Goal: Information Seeking & Learning: Learn about a topic

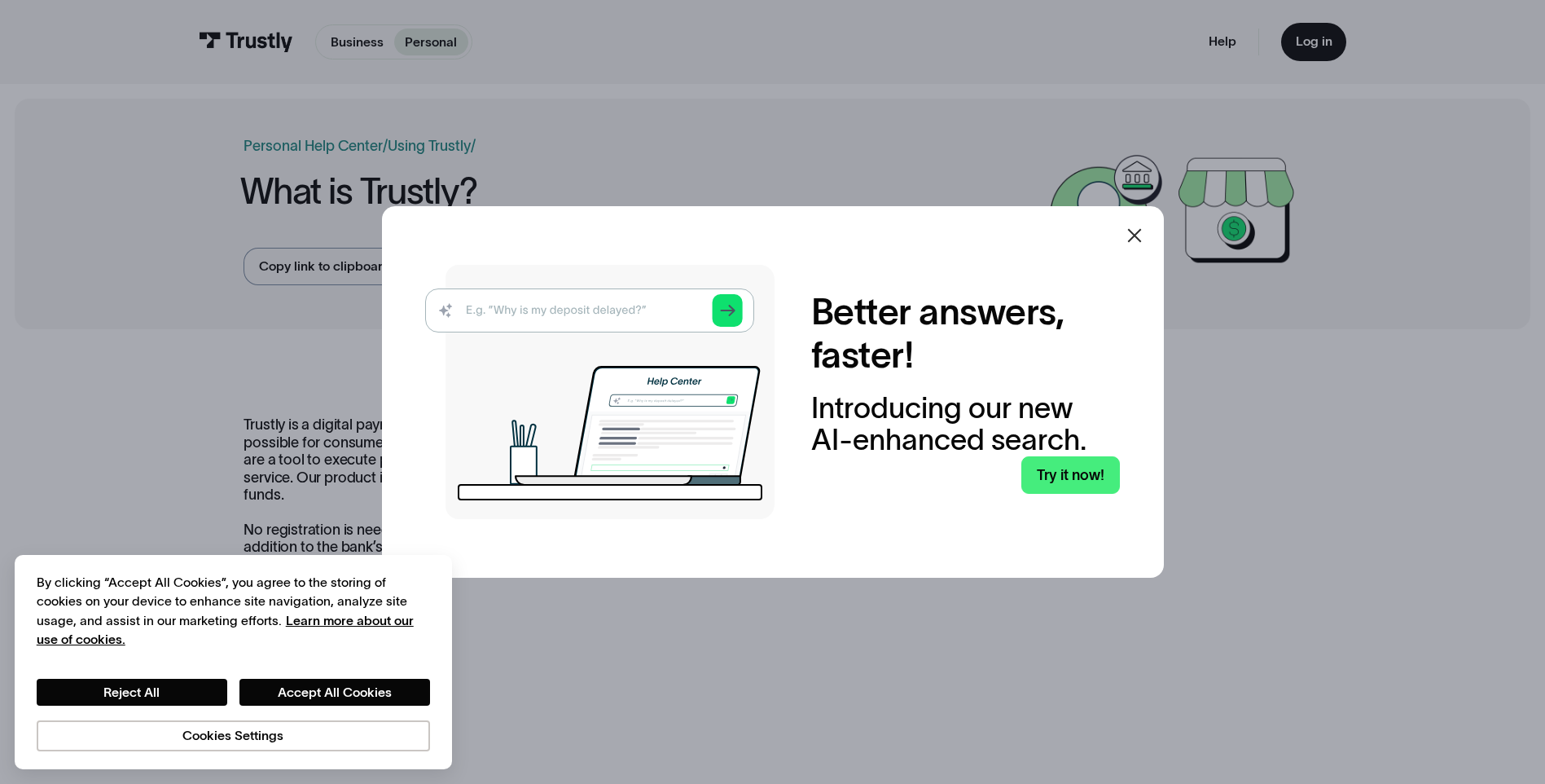
click at [1144, 235] on icon at bounding box center [1135, 235] width 19 height 19
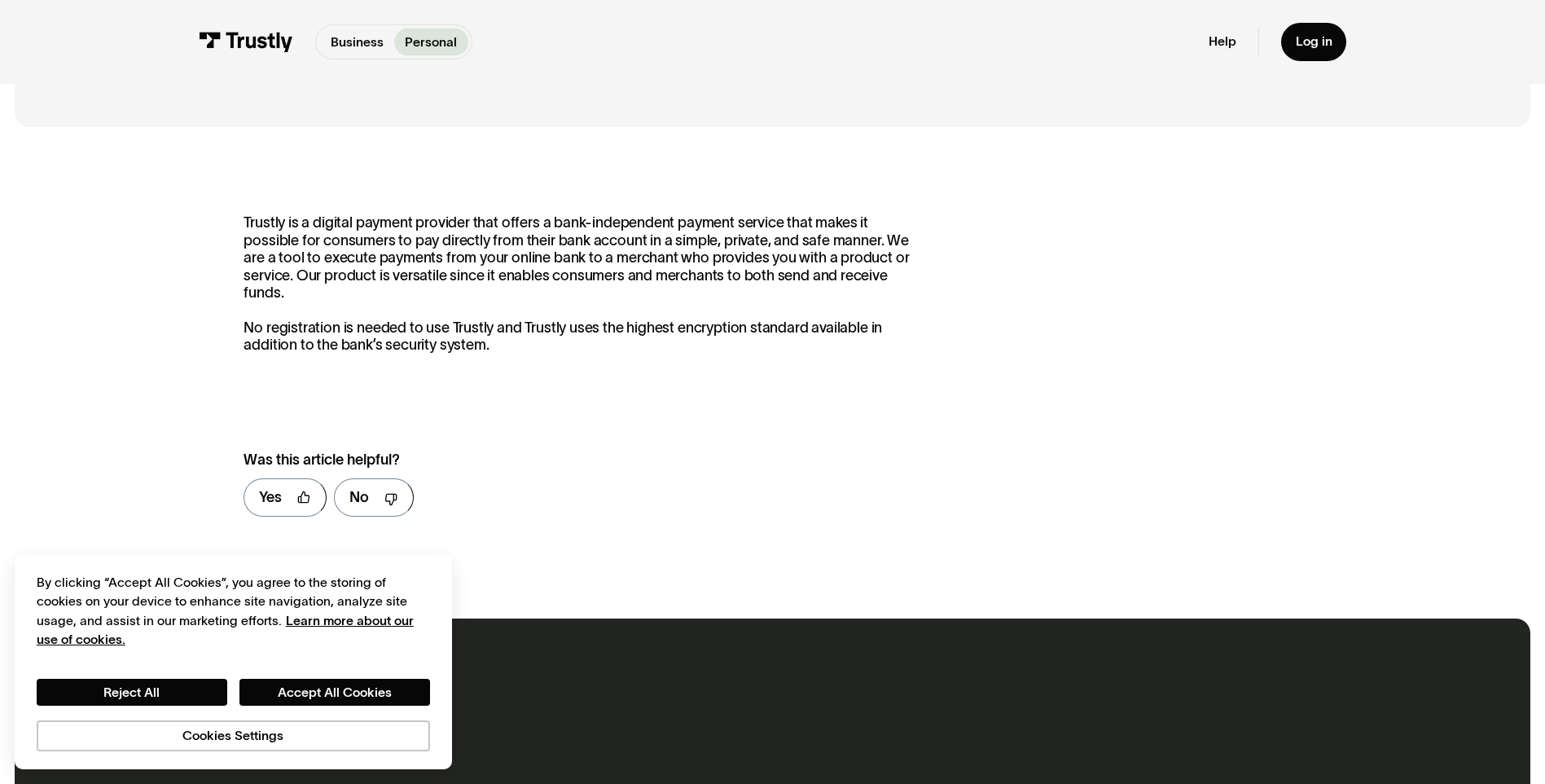
scroll to position [203, 0]
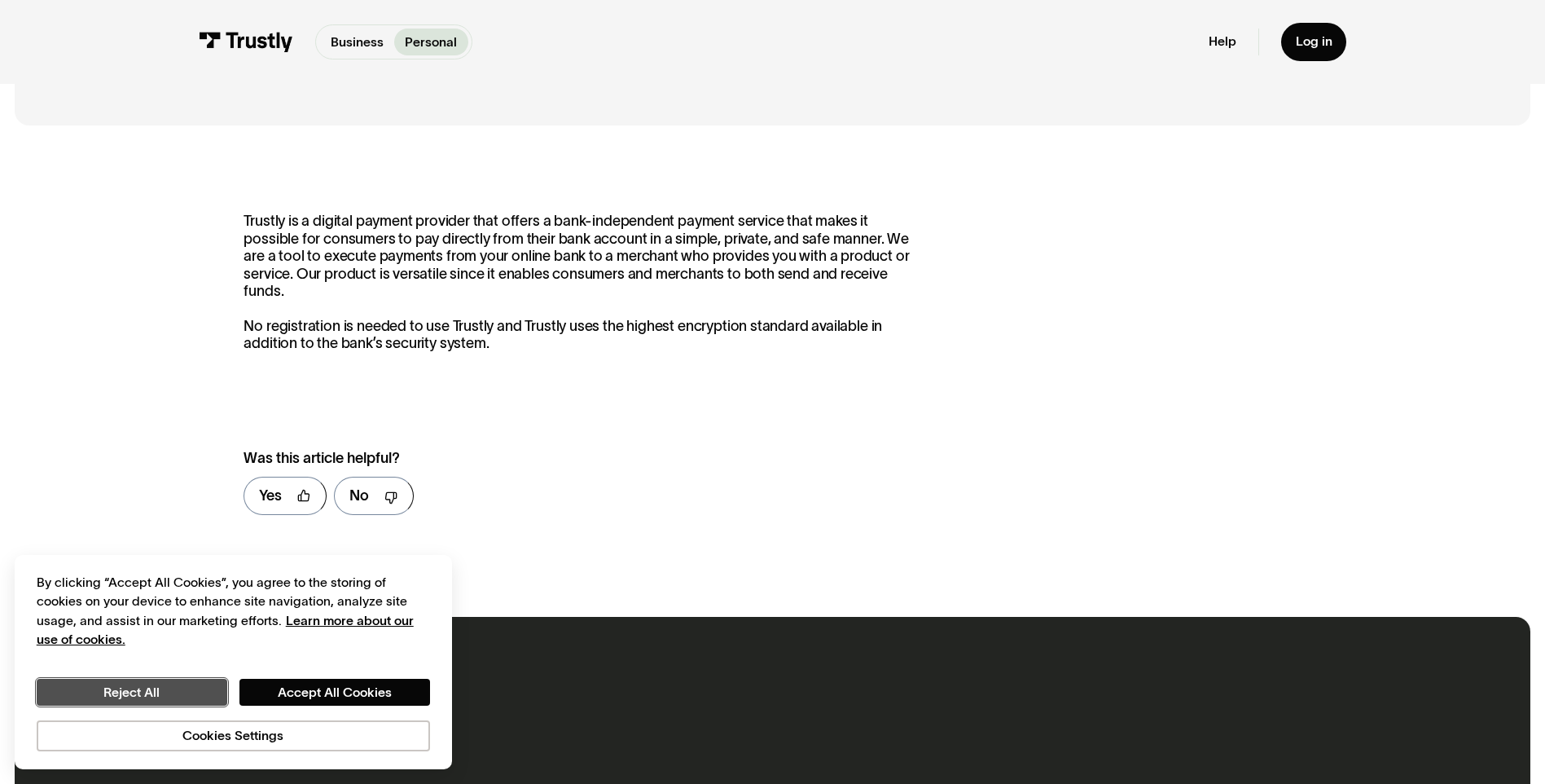
click at [118, 689] on button "Reject All" at bounding box center [132, 692] width 191 height 28
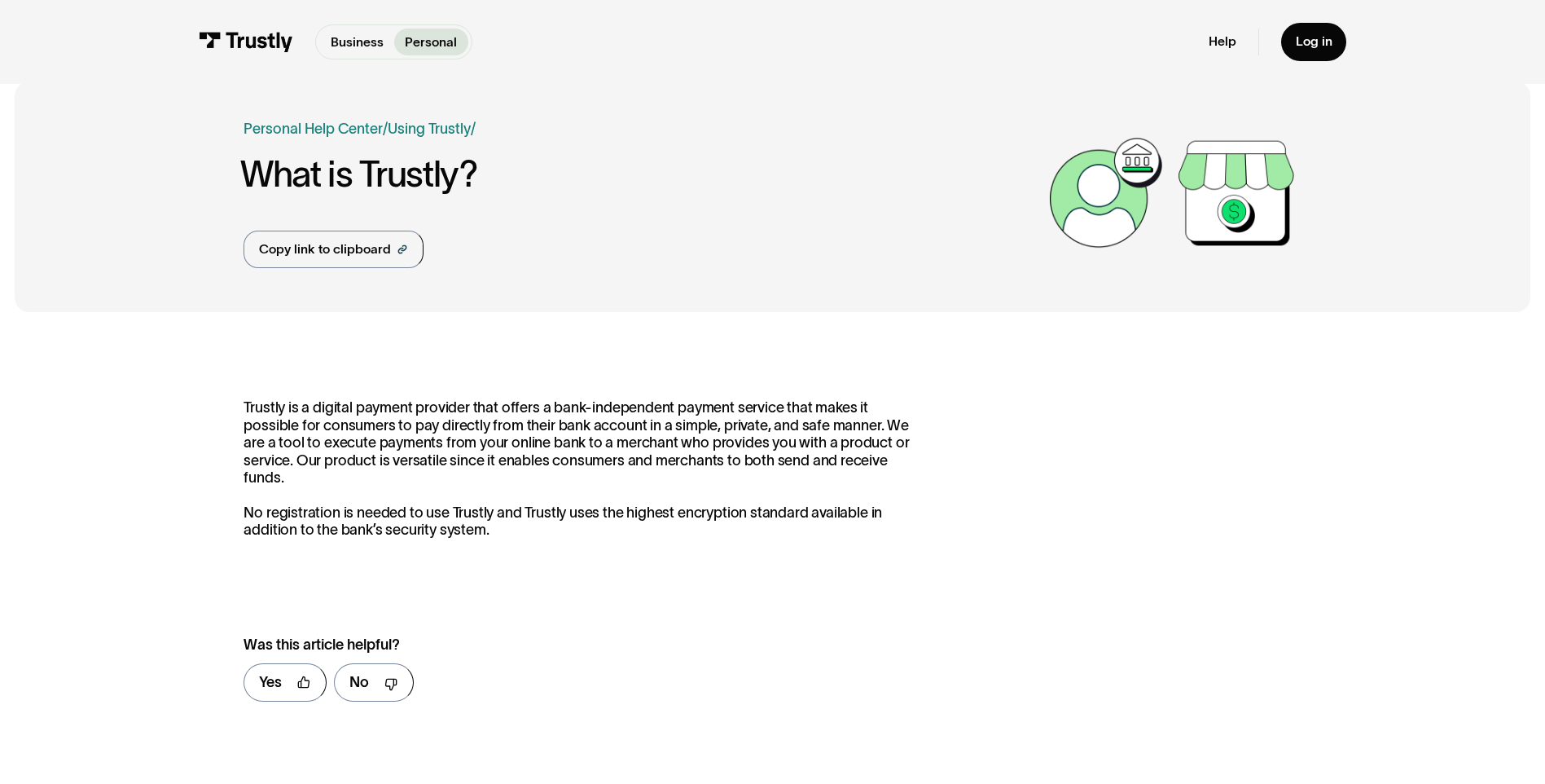
scroll to position [0, 0]
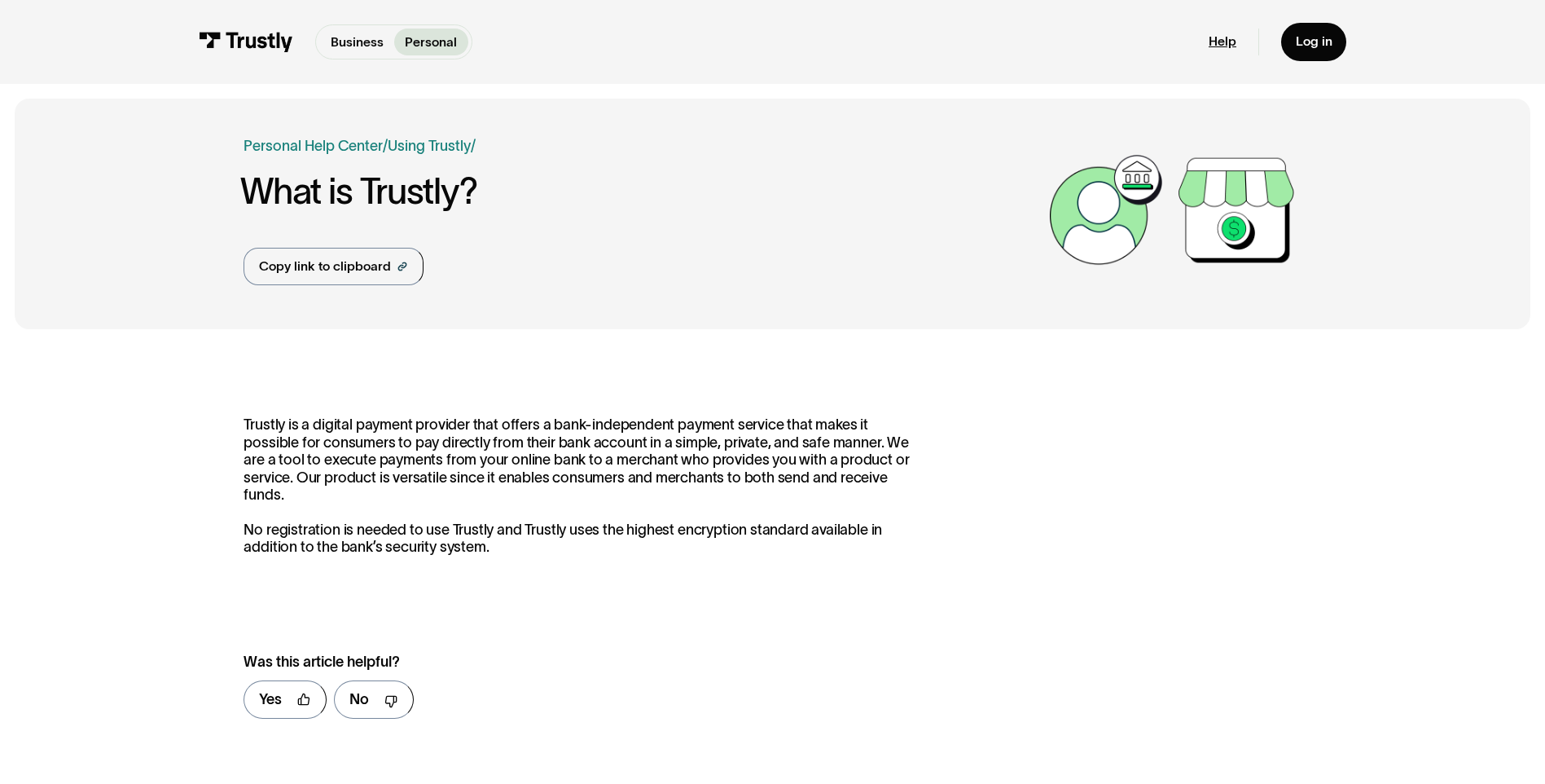
click at [1233, 38] on link "Help" at bounding box center [1223, 41] width 28 height 16
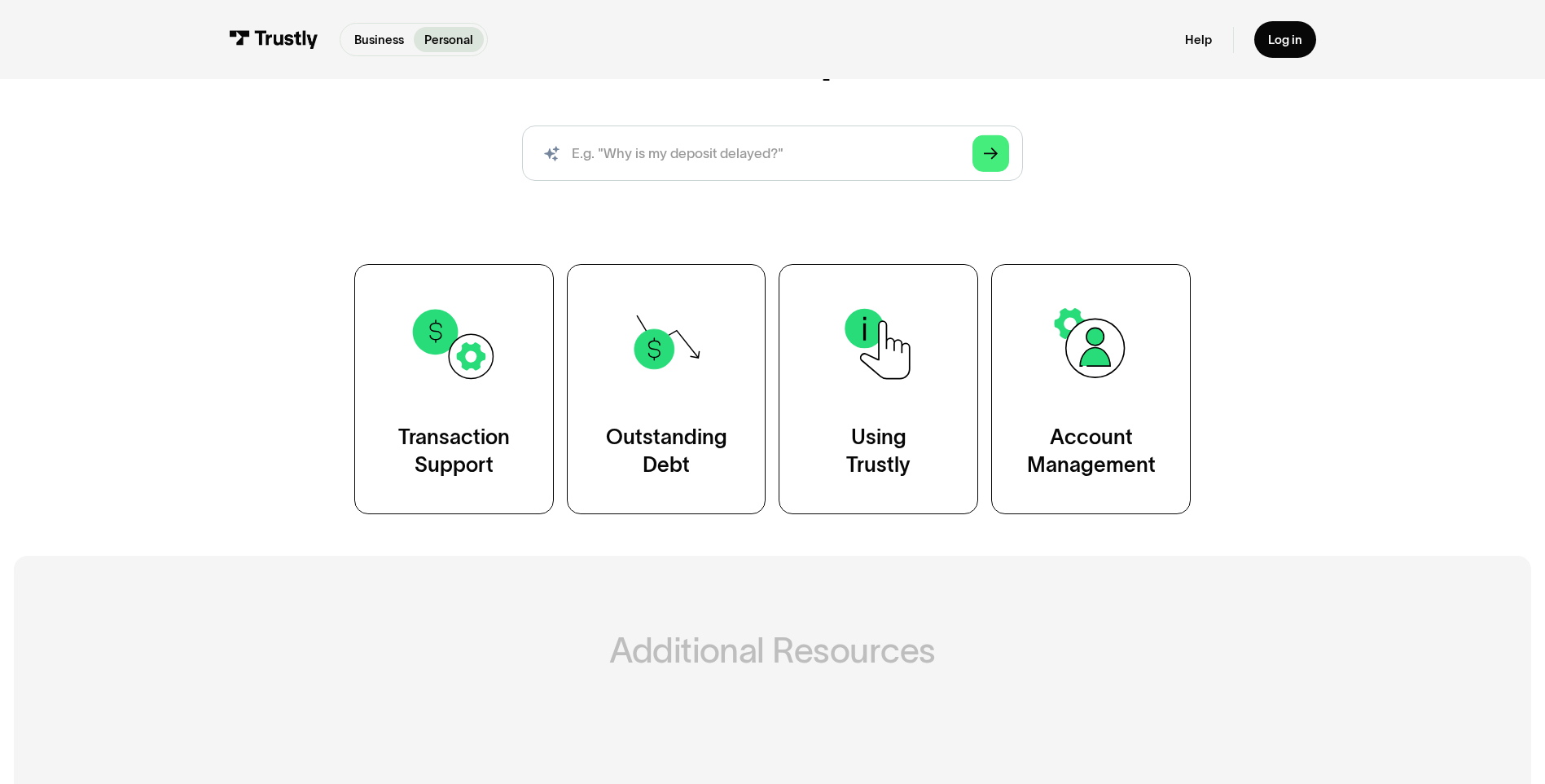
scroll to position [183, 0]
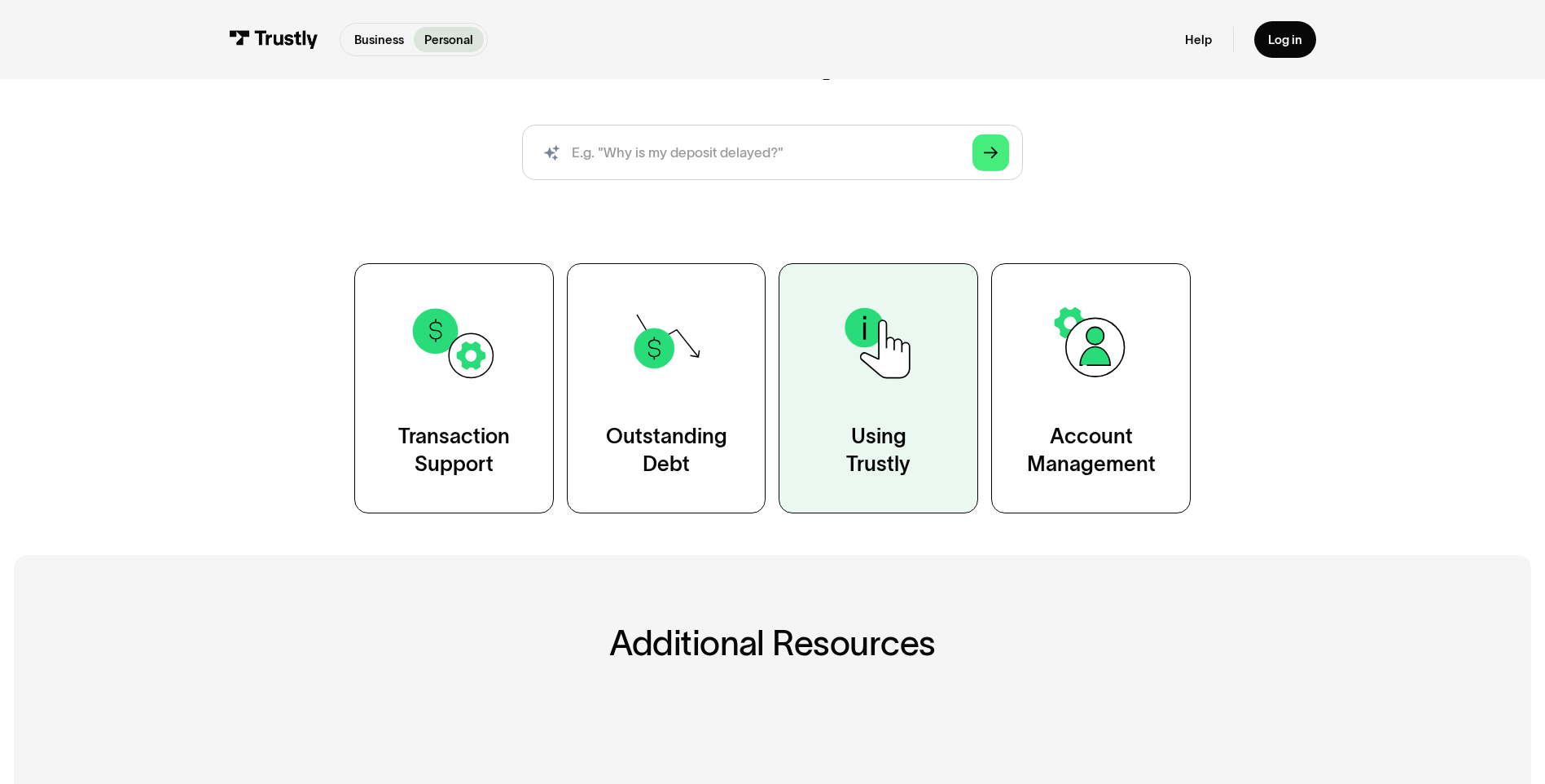
click at [882, 404] on link "Using Trustly" at bounding box center [879, 388] width 200 height 250
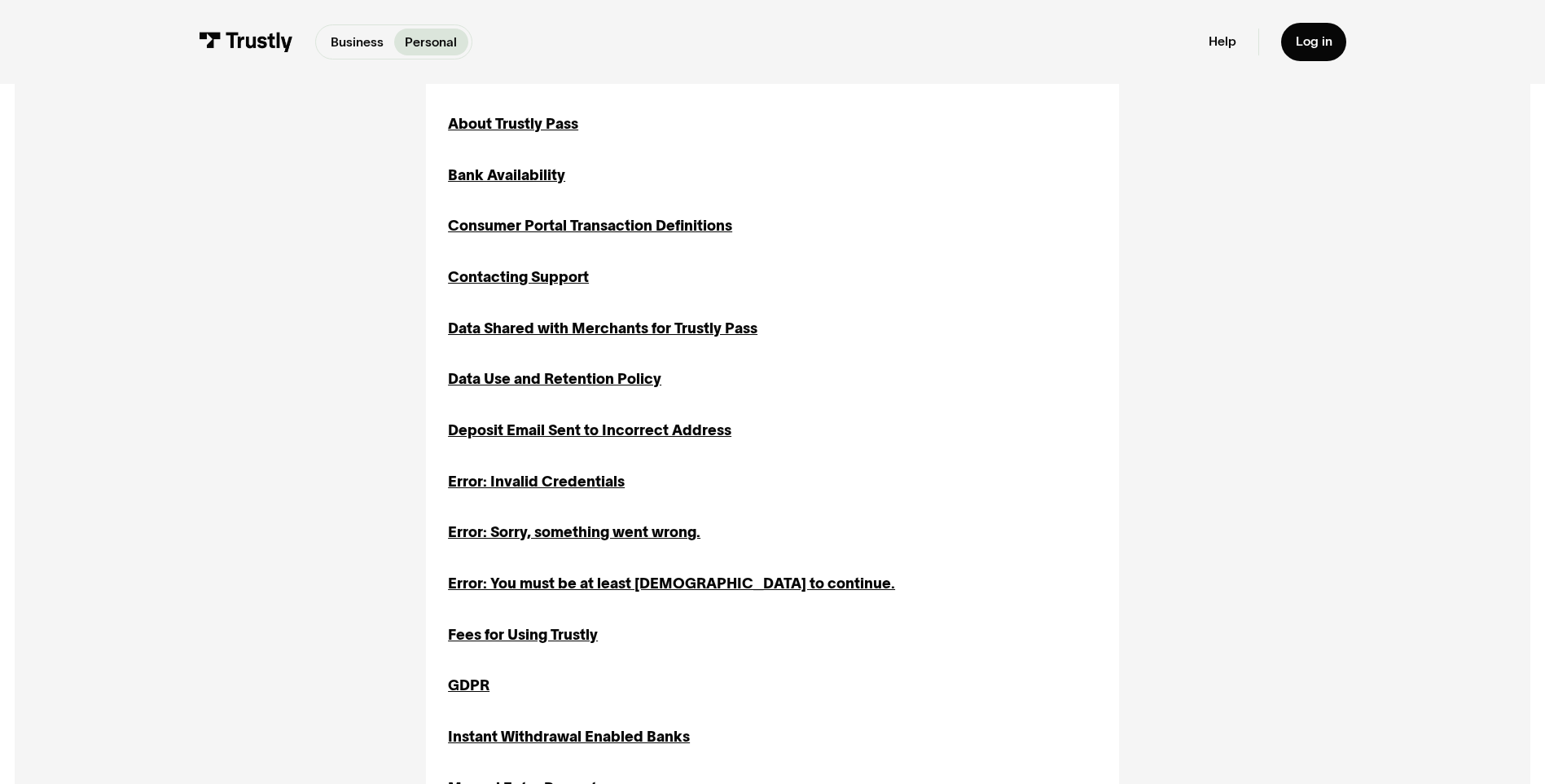
scroll to position [611, 0]
